Goal: Information Seeking & Learning: Learn about a topic

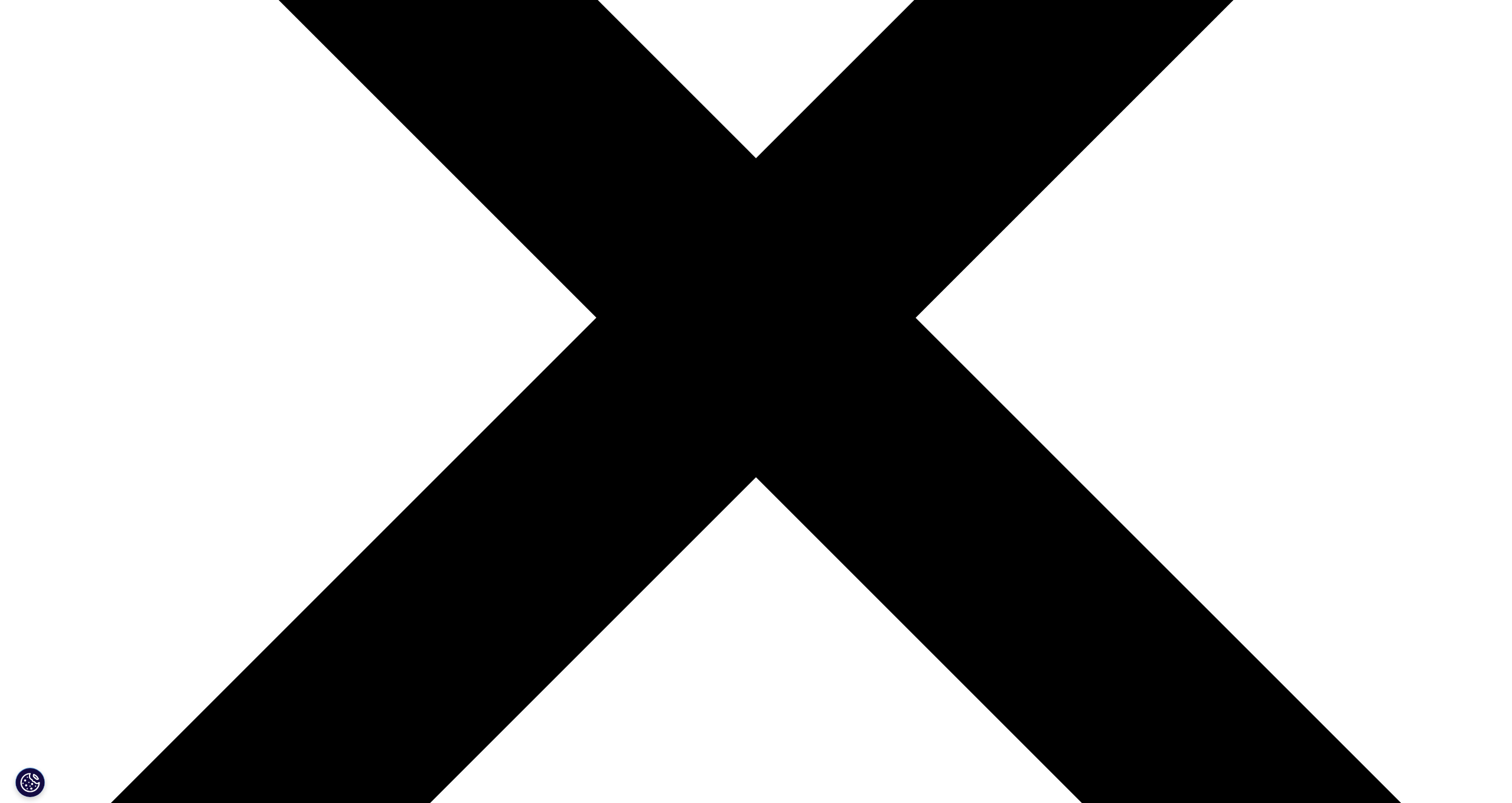
scroll to position [454, 0]
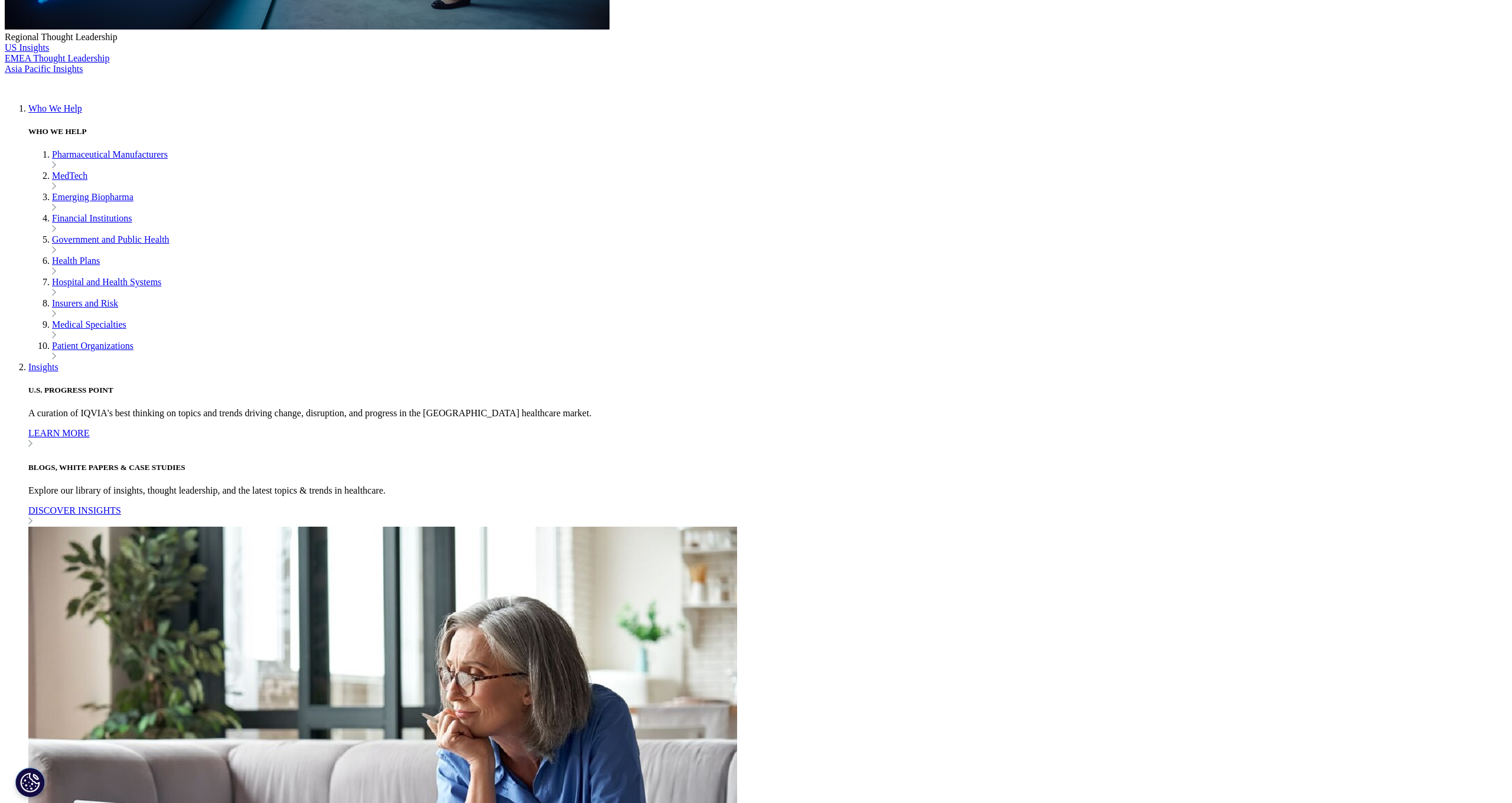
scroll to position [524, 0]
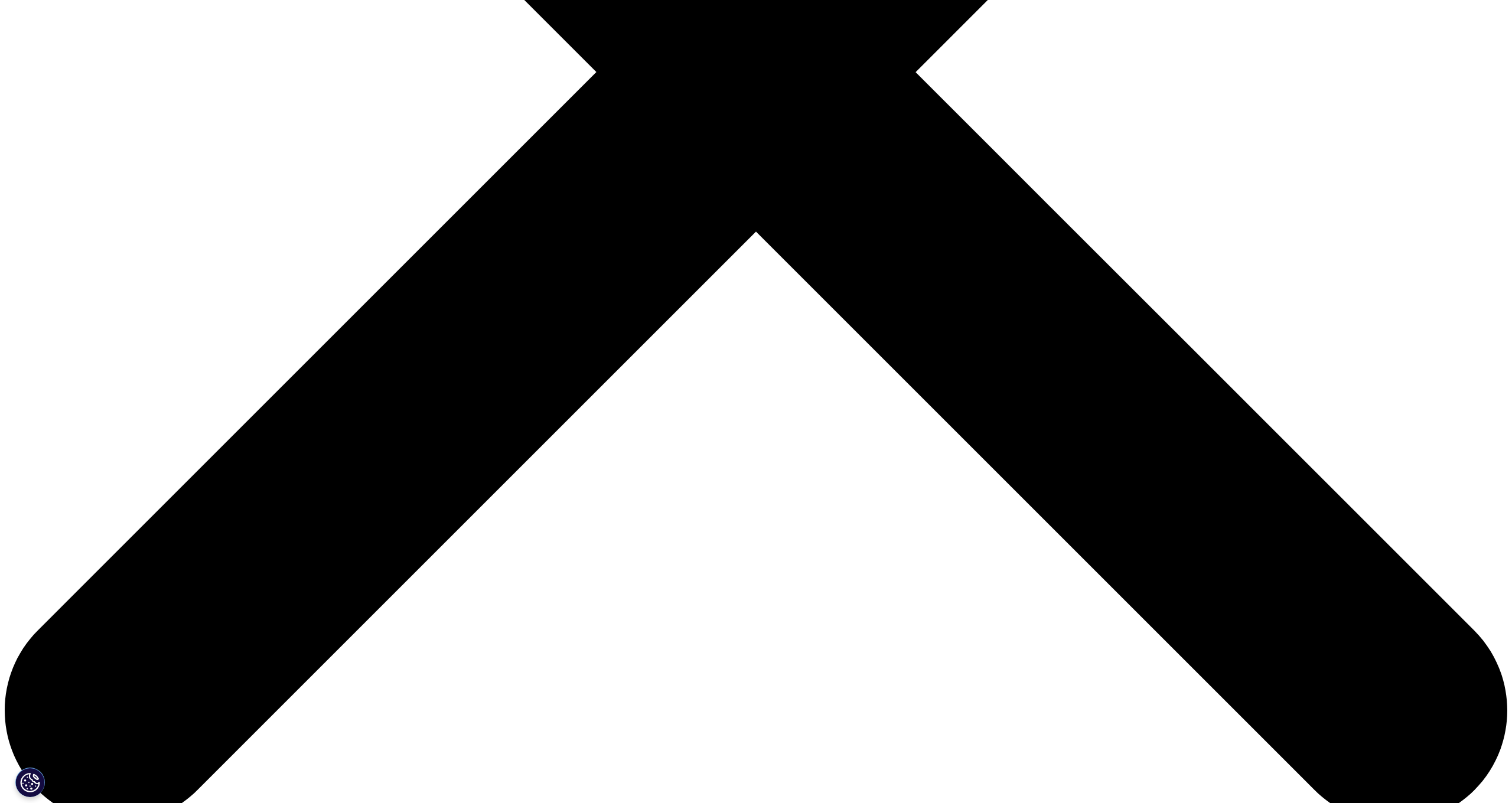
scroll to position [709, 0]
